Goal: Transaction & Acquisition: Purchase product/service

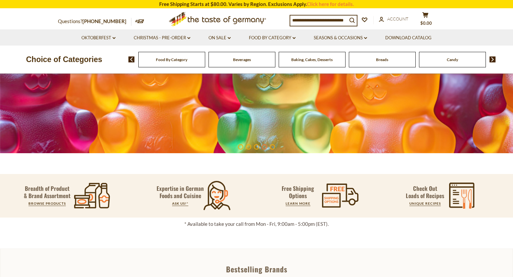
scroll to position [99, 0]
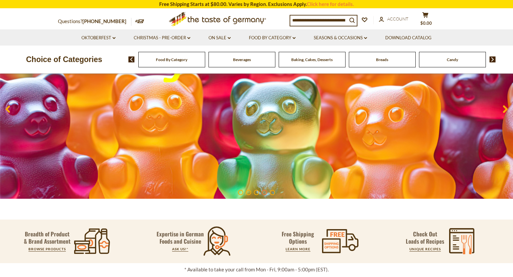
click at [205, 64] on div "Baking, Cakes, Desserts" at bounding box center [171, 60] width 67 height 16
click at [321, 58] on span "Baking, Cakes, Desserts" at bounding box center [311, 59] width 41 height 5
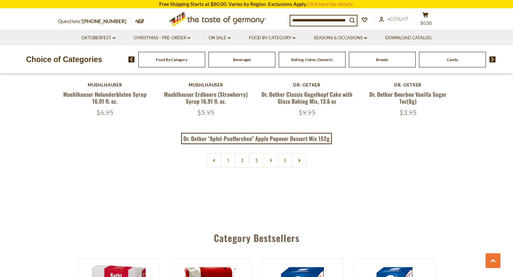
scroll to position [1587, 0]
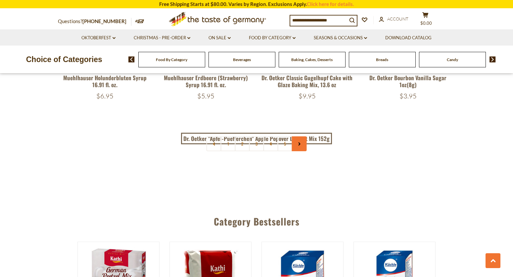
click at [302, 144] on link at bounding box center [299, 144] width 15 height 15
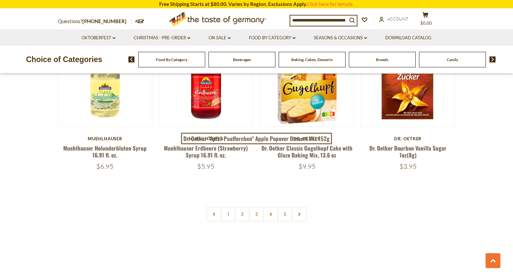
scroll to position [1521, 0]
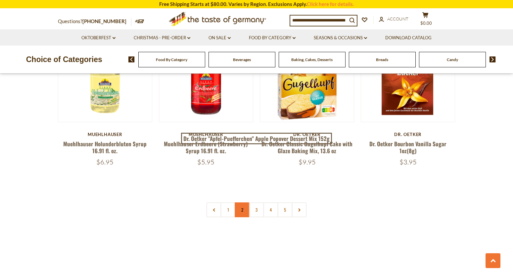
click at [240, 208] on link "2" at bounding box center [242, 210] width 15 height 15
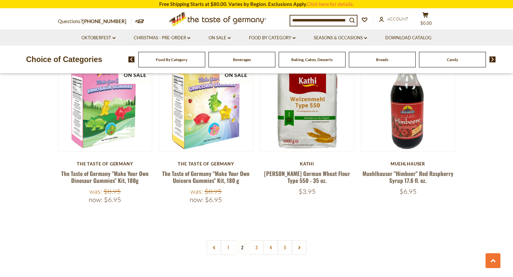
scroll to position [1538, 0]
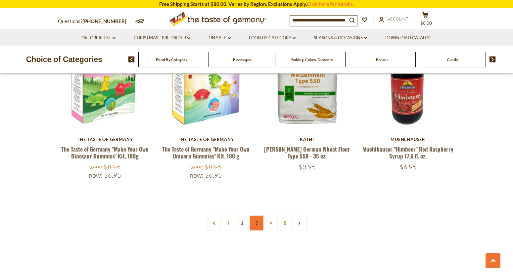
click at [255, 216] on link "3" at bounding box center [256, 223] width 15 height 15
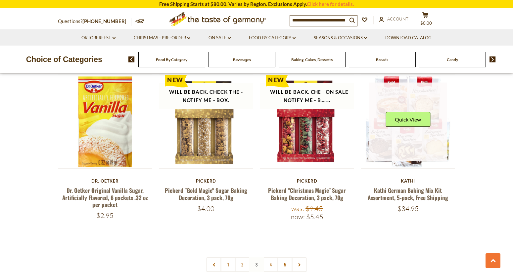
scroll to position [1505, 0]
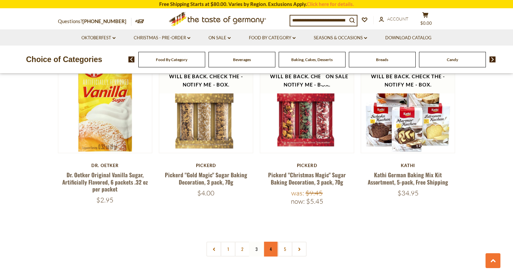
click at [269, 243] on link "4" at bounding box center [270, 249] width 15 height 15
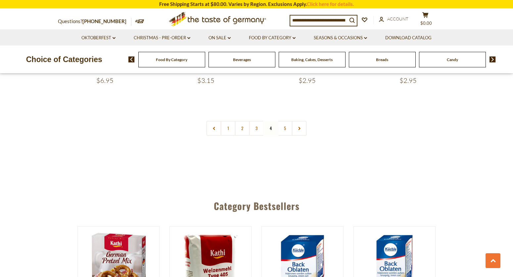
scroll to position [1604, 0]
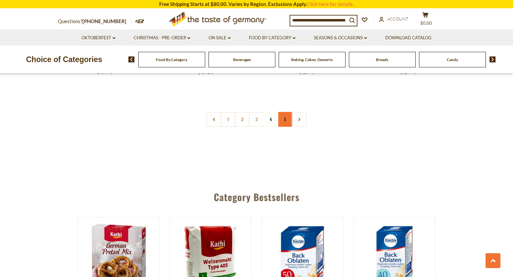
click at [284, 119] on link "5" at bounding box center [284, 119] width 15 height 15
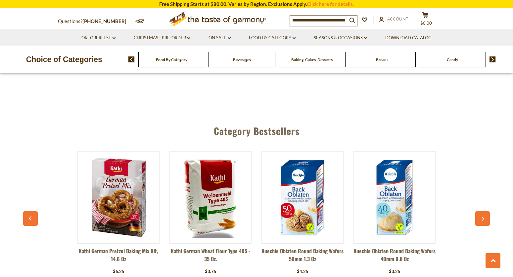
scroll to position [1406, 0]
